Goal: Task Accomplishment & Management: Complete application form

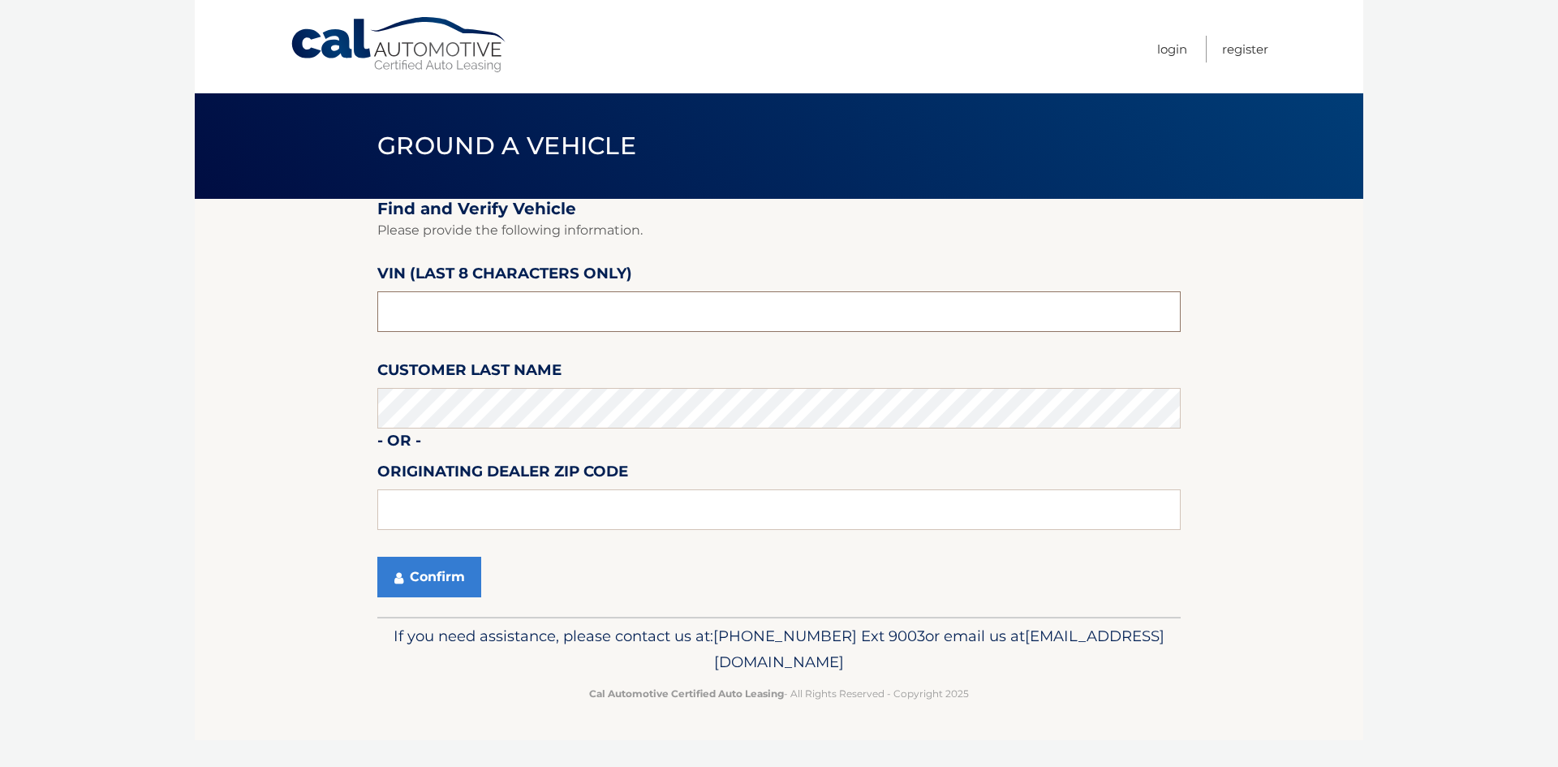
drag, startPoint x: 466, startPoint y: 309, endPoint x: 254, endPoint y: 309, distance: 211.8
click at [254, 309] on section "Find and Verify Vehicle Please provide the following information. VIN (last 8 c…" at bounding box center [779, 408] width 1169 height 418
type input "nm099546"
click at [572, 566] on div "Confirm" at bounding box center [778, 577] width 803 height 41
click at [535, 514] on input "text" at bounding box center [778, 509] width 803 height 41
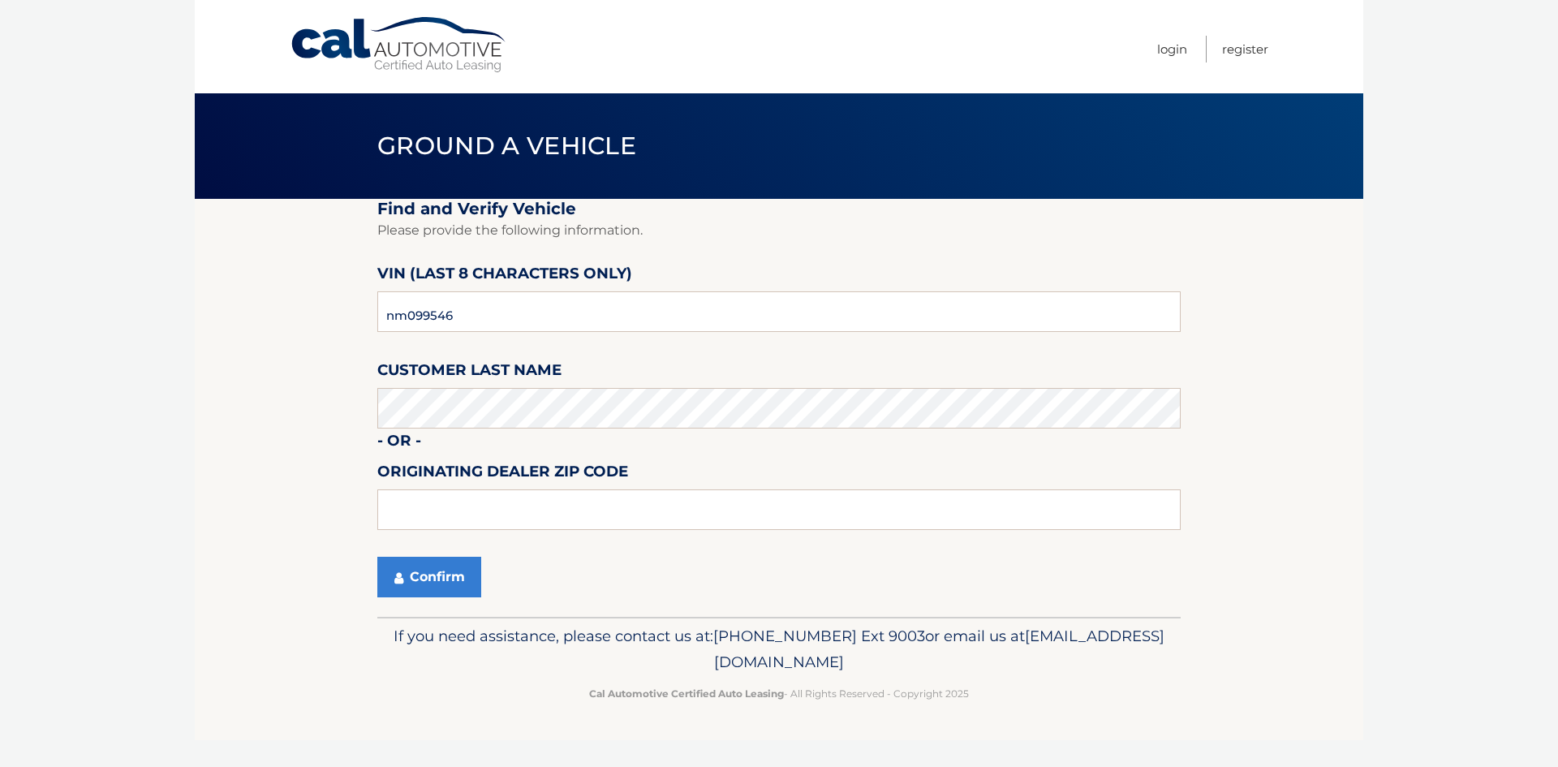
drag, startPoint x: 664, startPoint y: 571, endPoint x: 596, endPoint y: 571, distance: 68.2
click at [664, 571] on div "Confirm" at bounding box center [778, 577] width 803 height 41
click at [406, 575] on button "Confirm" at bounding box center [429, 577] width 104 height 41
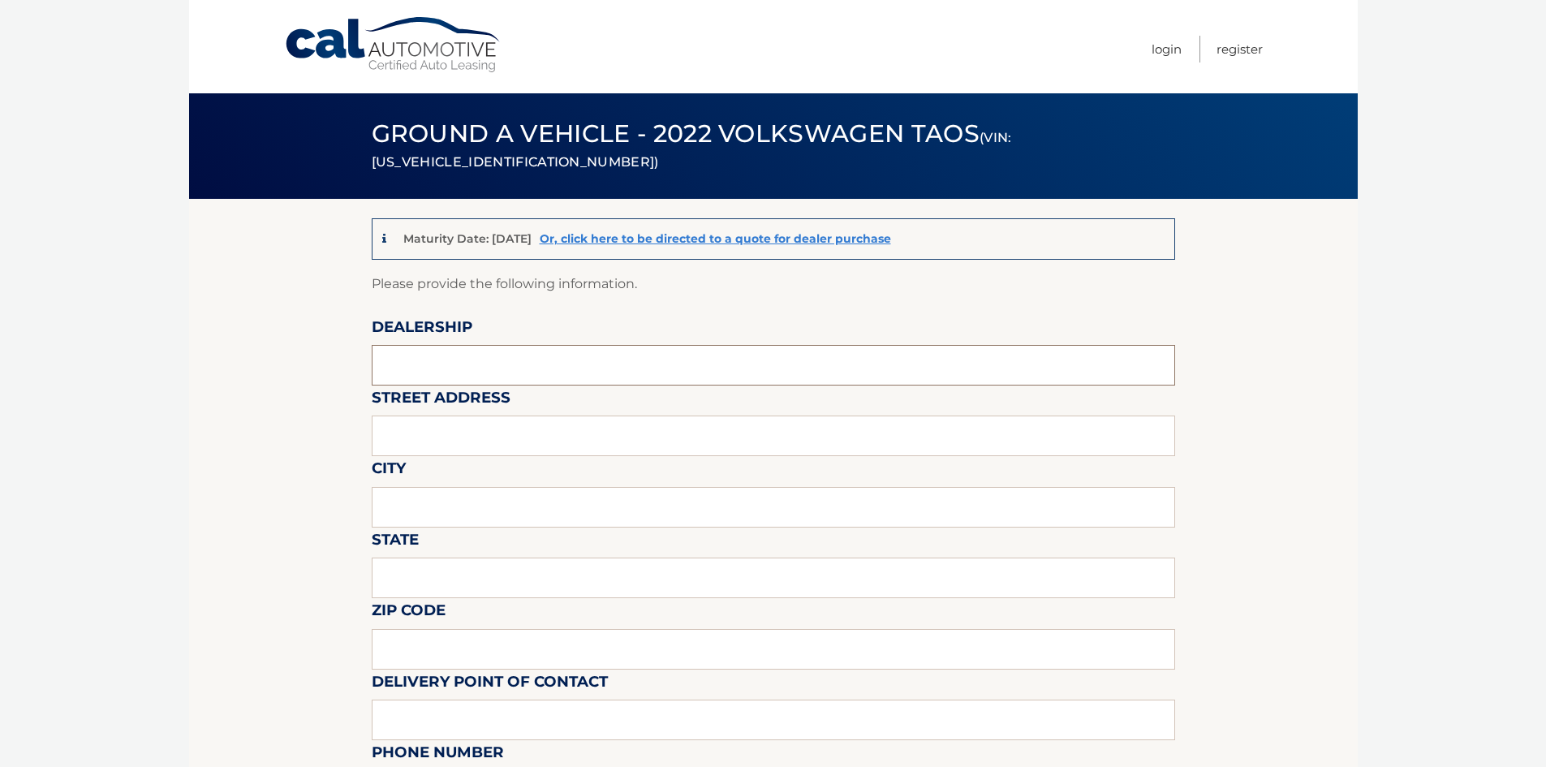
click at [541, 359] on input "text" at bounding box center [773, 365] width 803 height 41
type input "ISLAND VOLKSWAGEN"
type input "[STREET_ADDRESS]"
type input "STATEN ISLAND"
type input "NY"
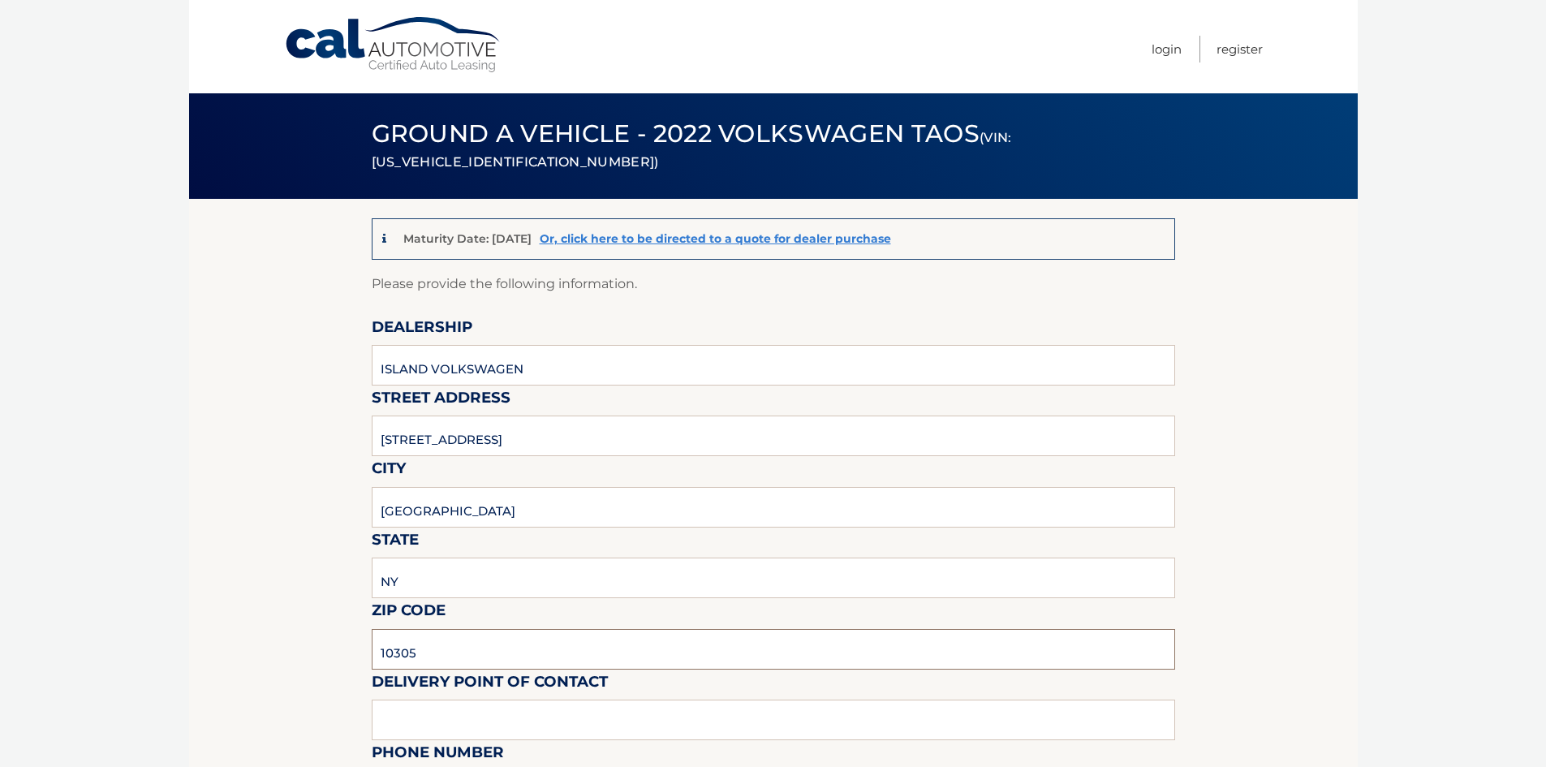
type input "10305"
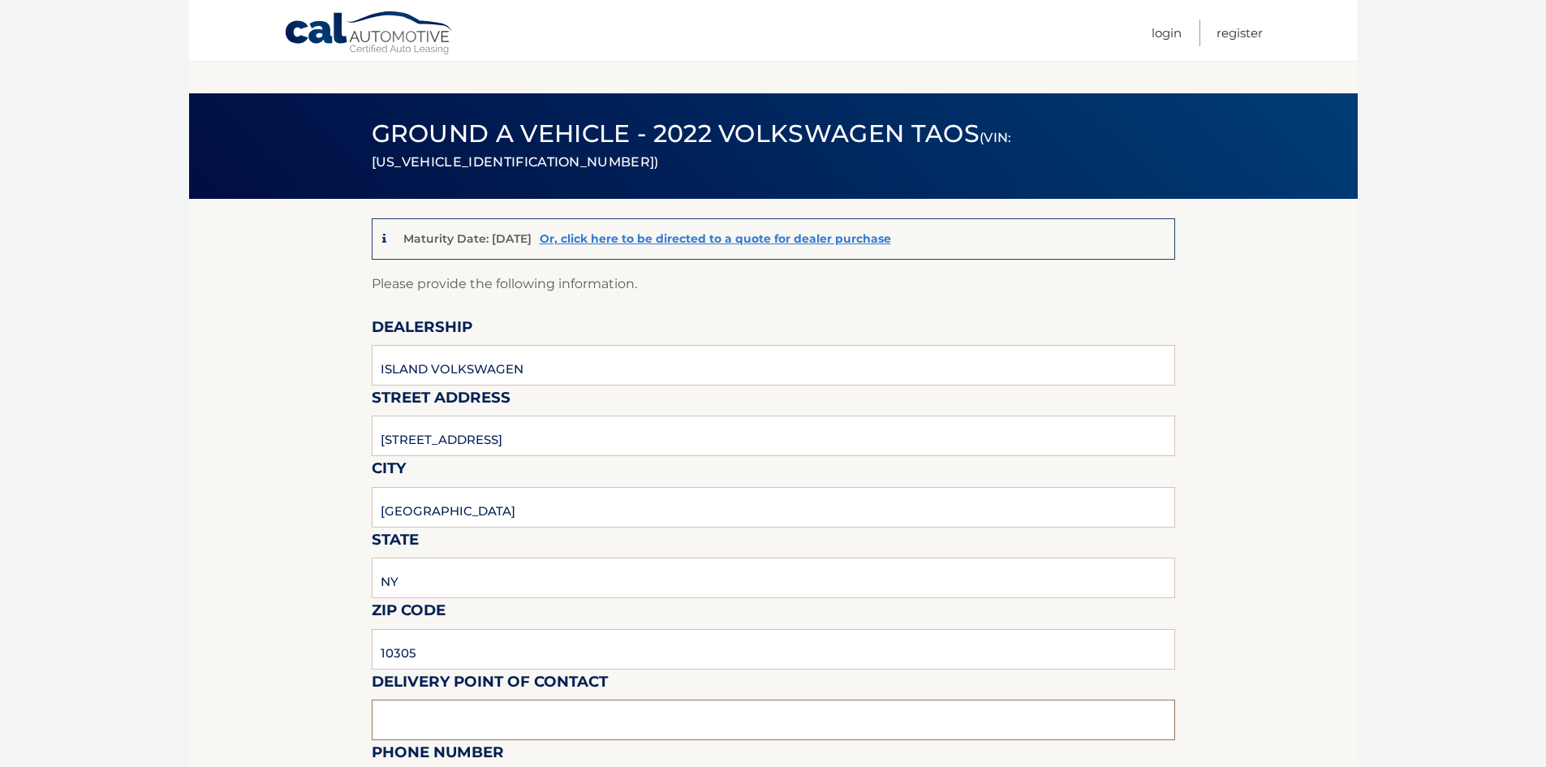
scroll to position [243, 0]
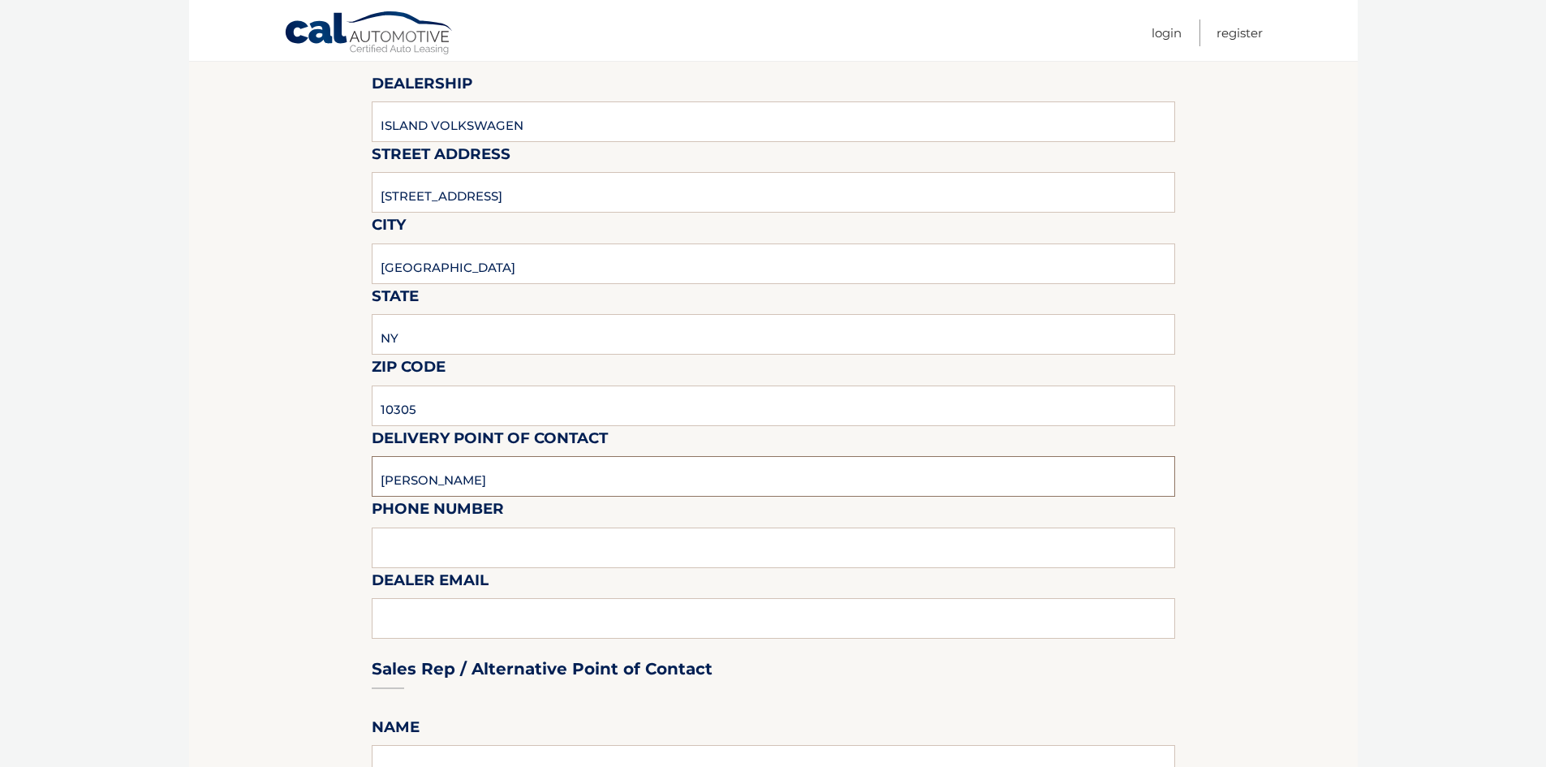
type input "TIM"
type input "9179751275"
type input "TIM@MYISLANDVW.COM"
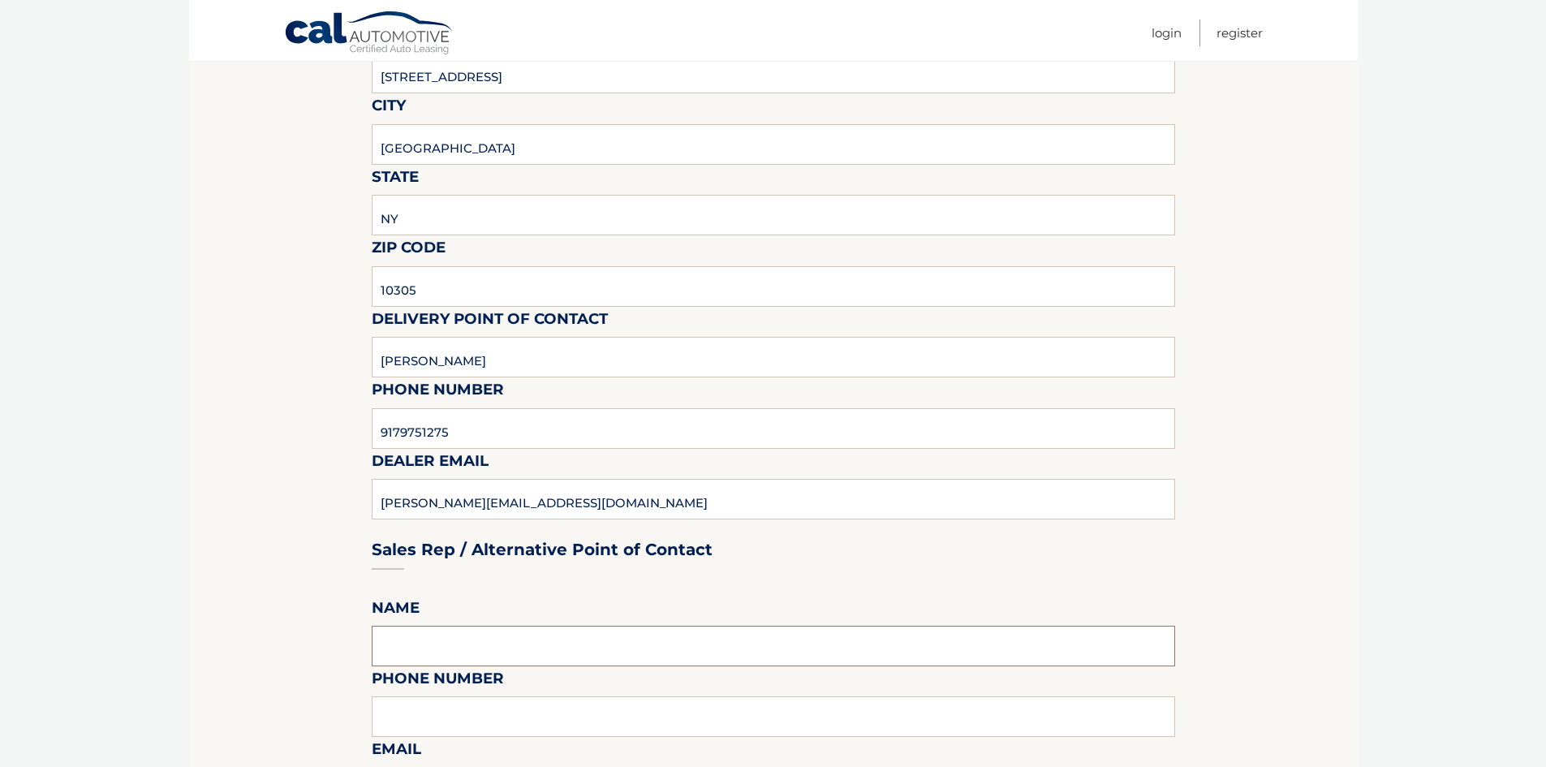
scroll to position [506, 0]
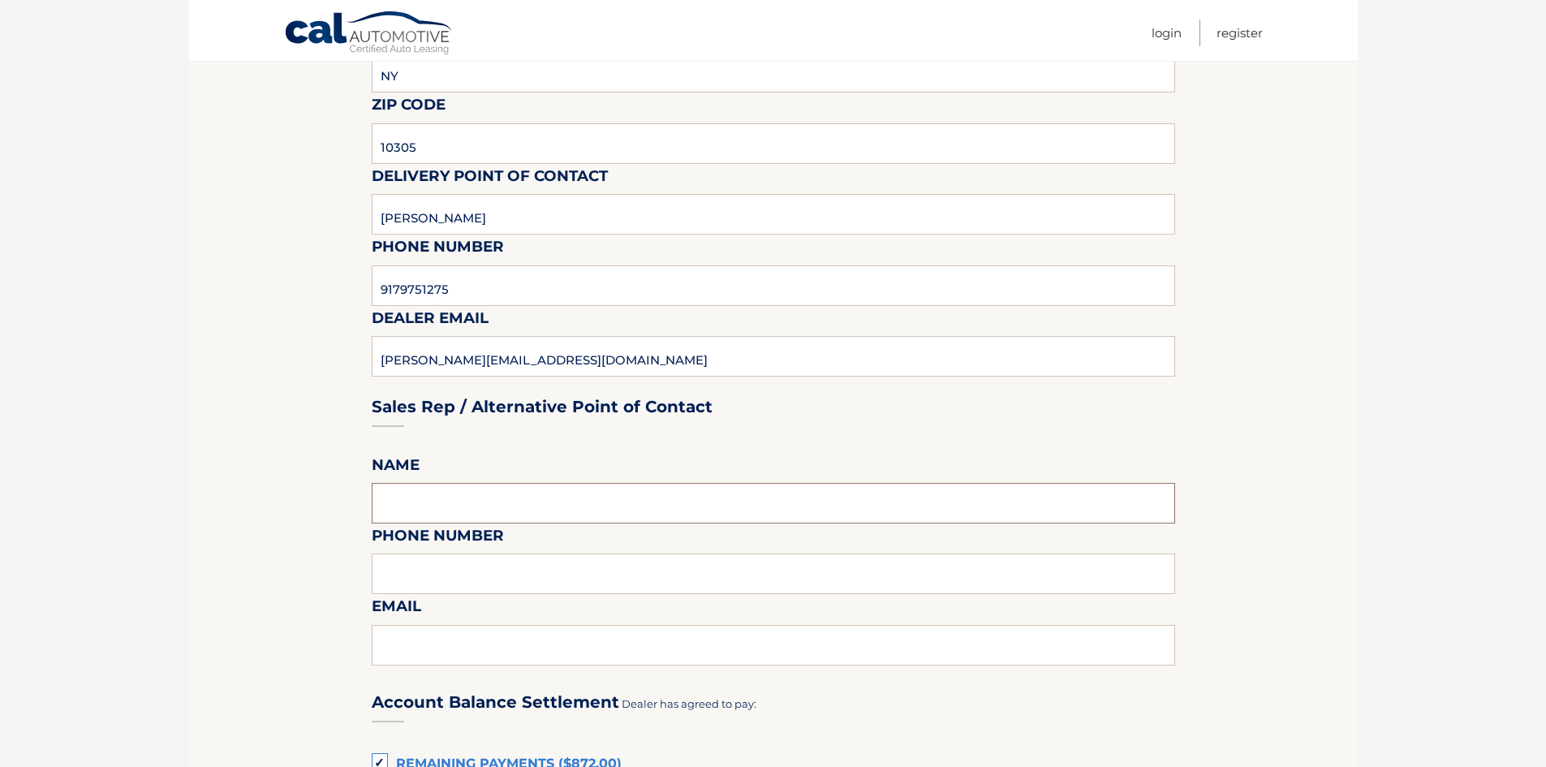
click at [468, 506] on input "text" at bounding box center [773, 503] width 803 height 41
type input "ANGEL"
type input "3479961096"
click at [209, 558] on section "Maturity Date: 12/21/2025 Or, click here to be directed to a quote for dealer p…" at bounding box center [773, 582] width 1169 height 1778
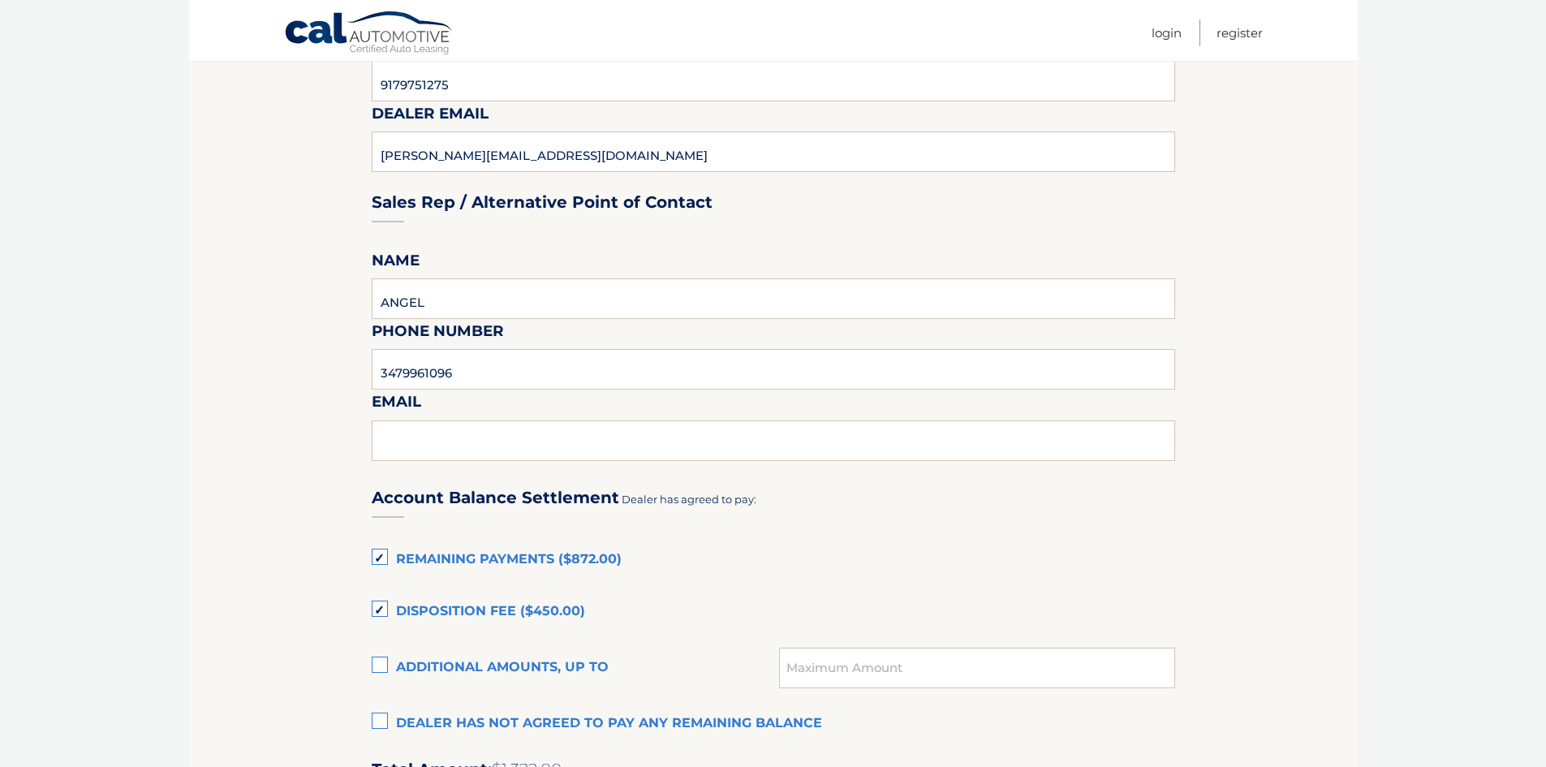
scroll to position [749, 0]
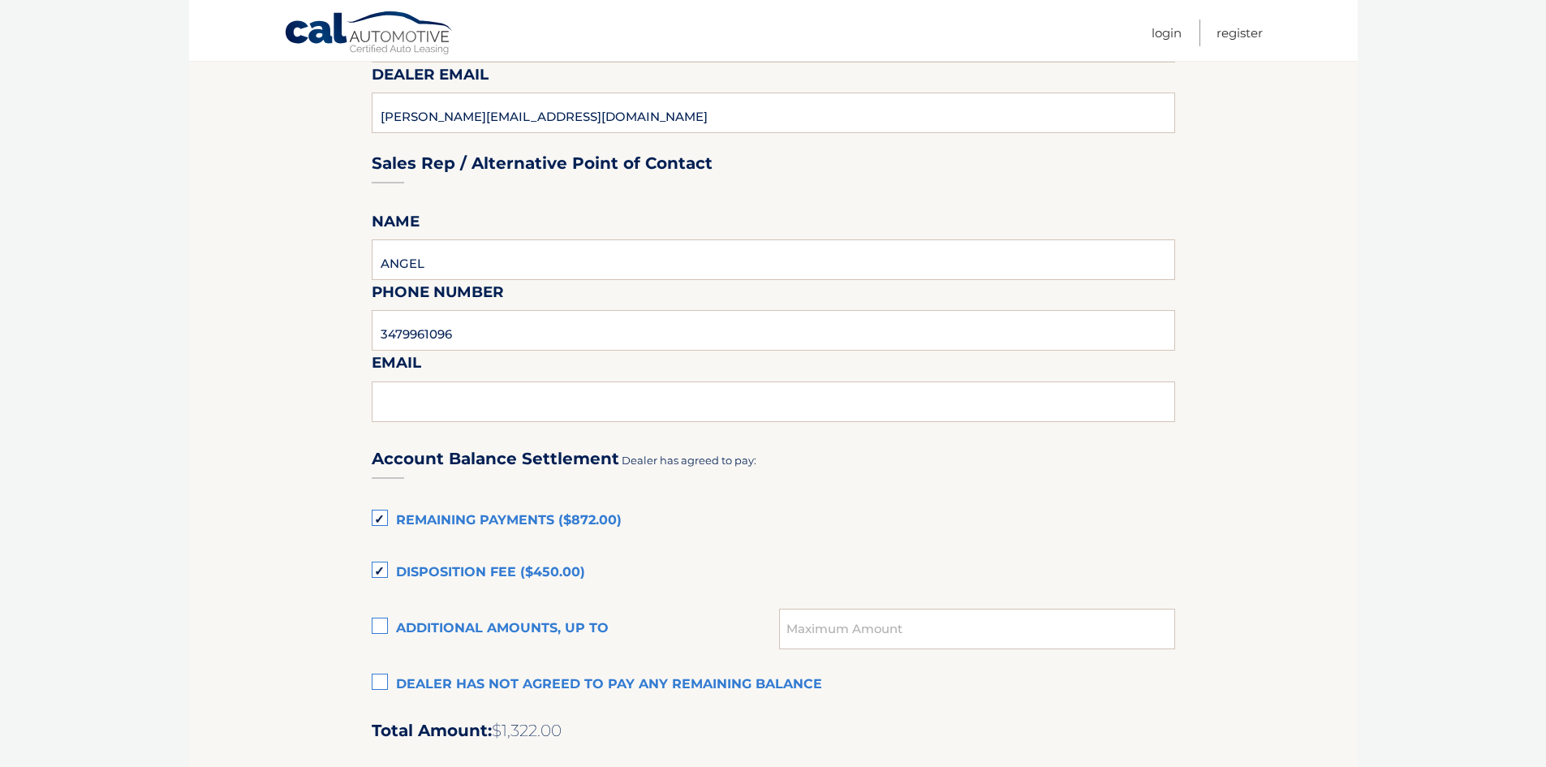
click at [378, 515] on label "Remaining Payments ($872.00)" at bounding box center [773, 521] width 803 height 32
click at [0, 0] on input "Remaining Payments ($872.00)" at bounding box center [0, 0] width 0 height 0
click at [377, 570] on label "Disposition Fee ($450.00)" at bounding box center [773, 573] width 803 height 32
click at [0, 0] on input "Disposition Fee ($450.00)" at bounding box center [0, 0] width 0 height 0
click at [252, 533] on section "Maturity Date: 12/21/2025 Or, click here to be directed to a quote for dealer p…" at bounding box center [773, 339] width 1169 height 1778
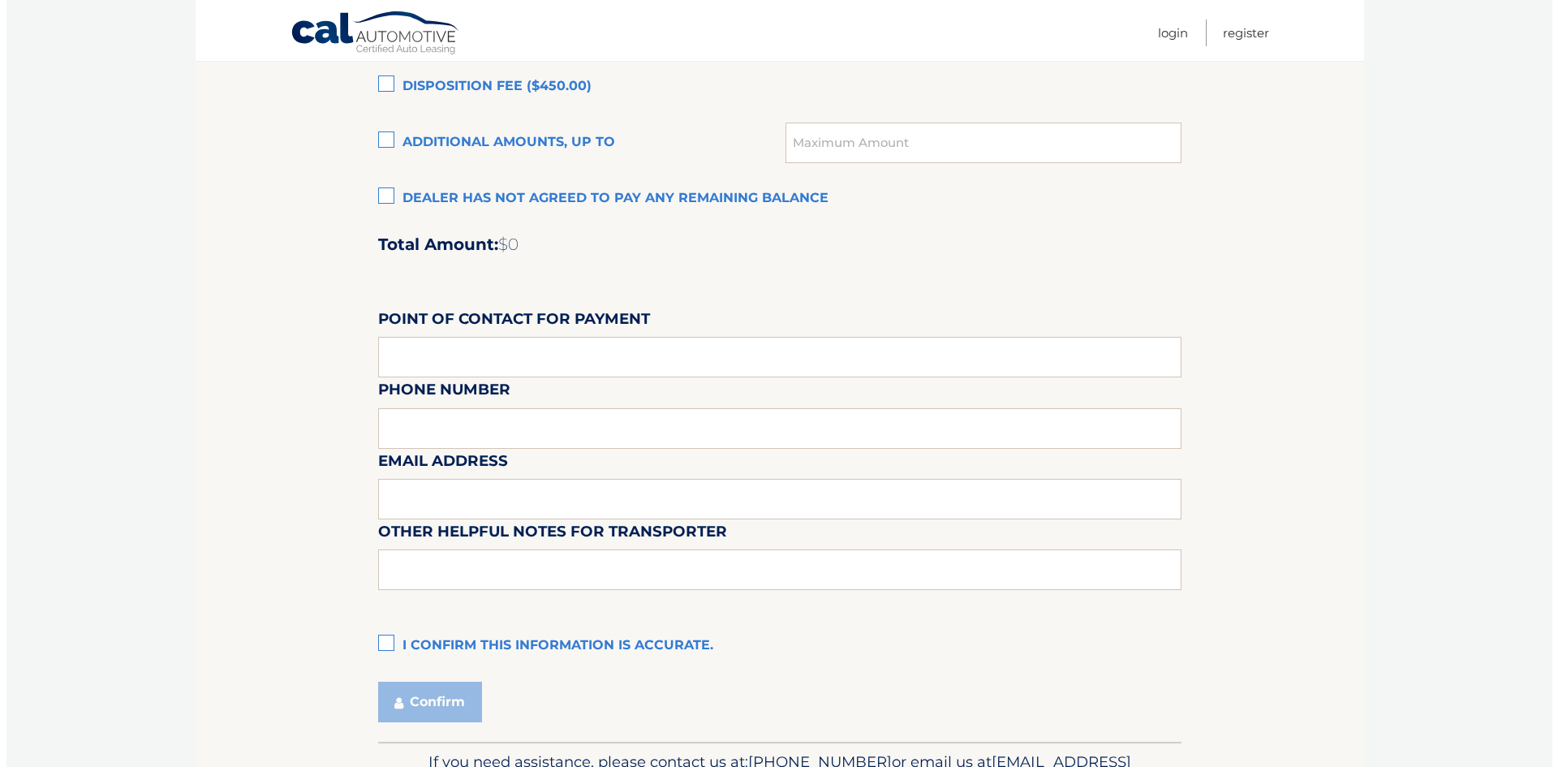
scroll to position [1236, 0]
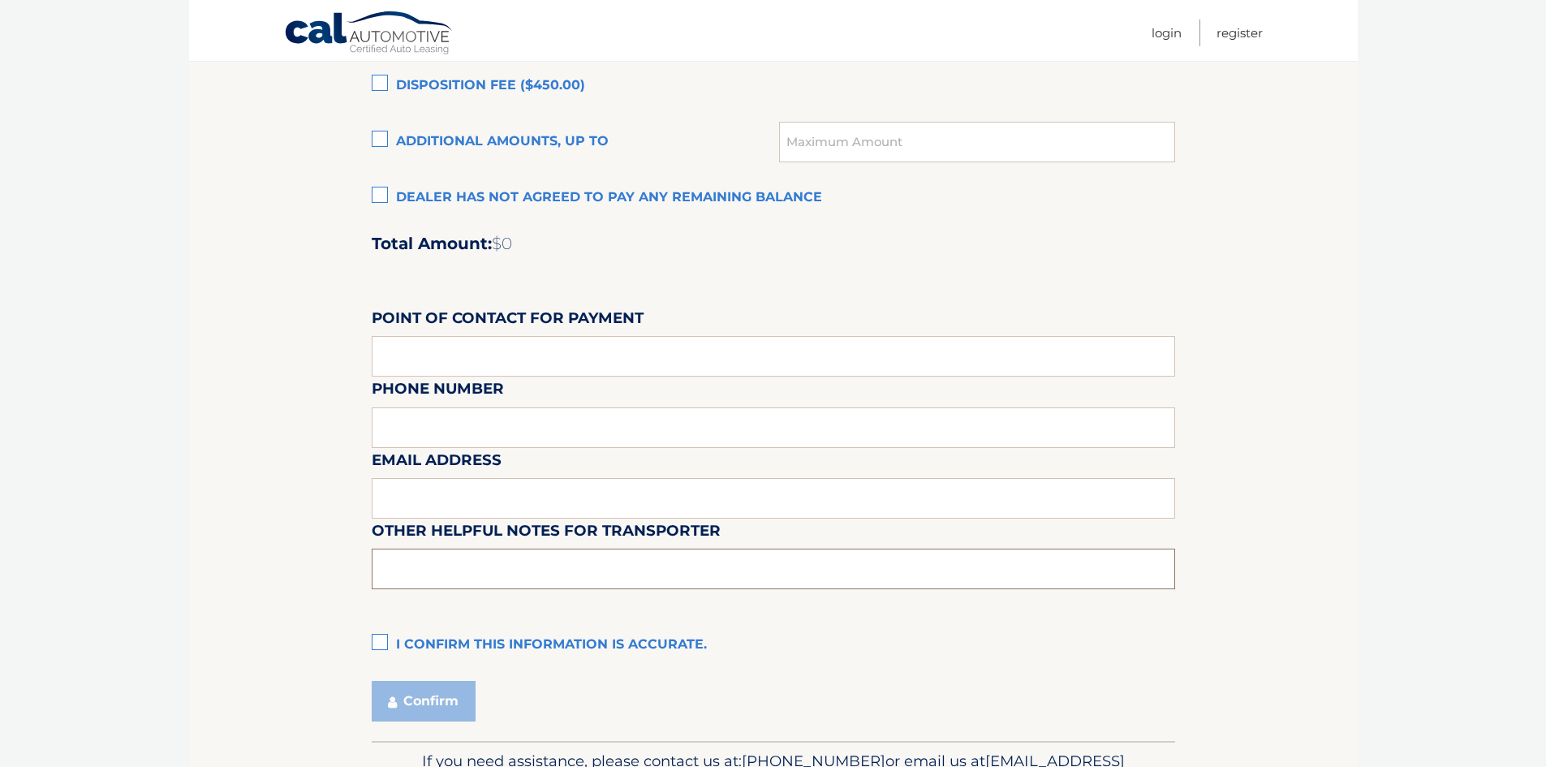
click at [462, 575] on input "text" at bounding box center [773, 569] width 803 height 41
type input "B"
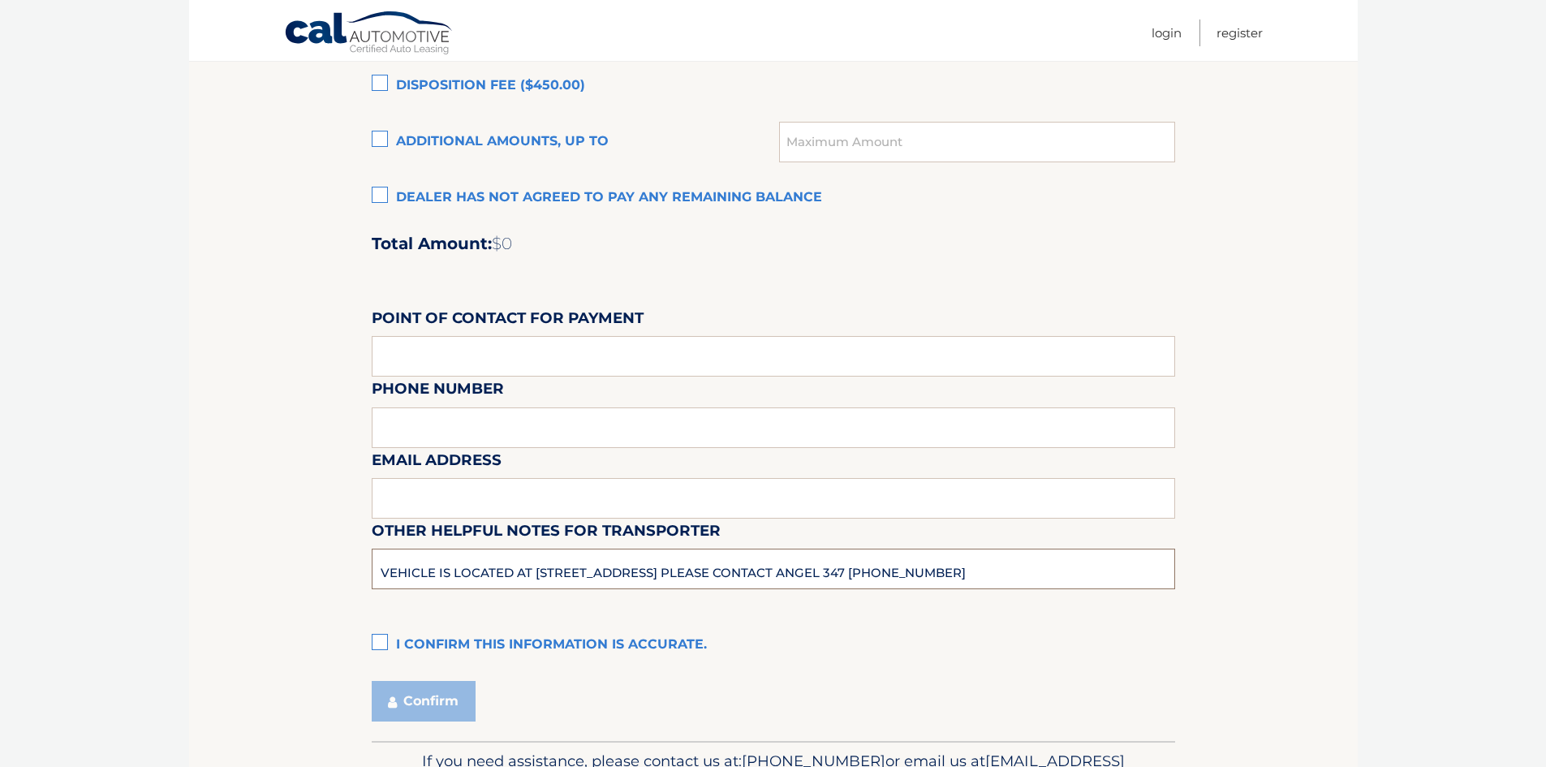
type input "VEHICLE IS LOCATED AT 1900 SOUTH AVE, STATEN ISLAND, NY, 10314 PLEASE CONTACT A…"
drag, startPoint x: 885, startPoint y: 643, endPoint x: 670, endPoint y: 661, distance: 215.8
click at [884, 643] on label "I confirm this information is accurate." at bounding box center [773, 645] width 803 height 32
click at [0, 0] on input "I confirm this information is accurate." at bounding box center [0, 0] width 0 height 0
click at [422, 697] on button "Confirm" at bounding box center [424, 701] width 104 height 41
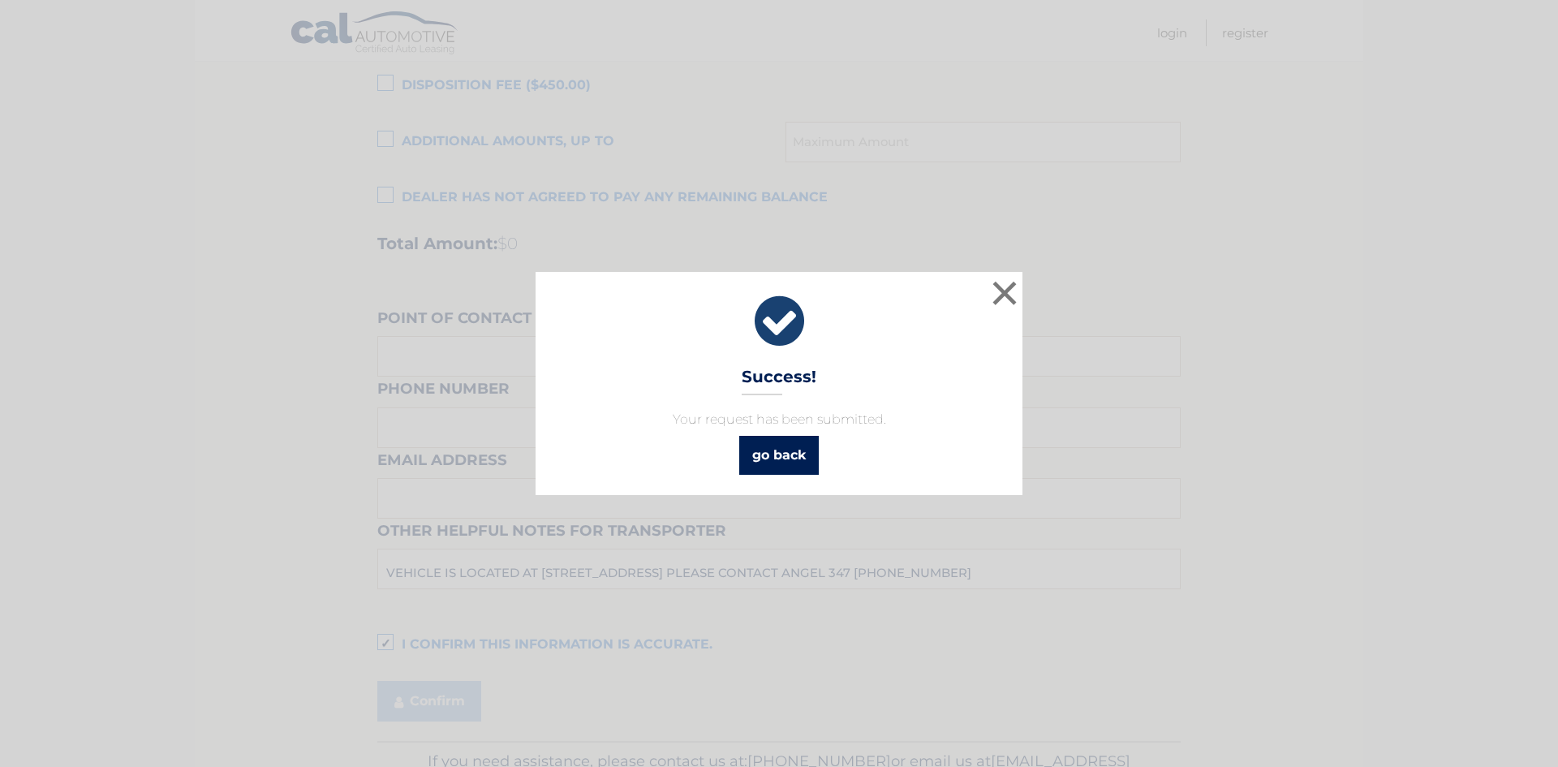
click at [793, 453] on link "go back" at bounding box center [779, 455] width 80 height 39
